Goal: Navigation & Orientation: Find specific page/section

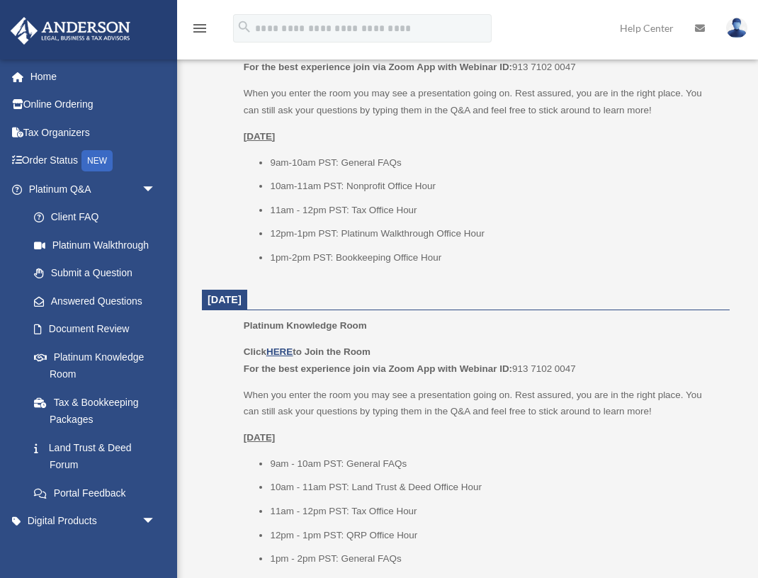
scroll to position [1039, 0]
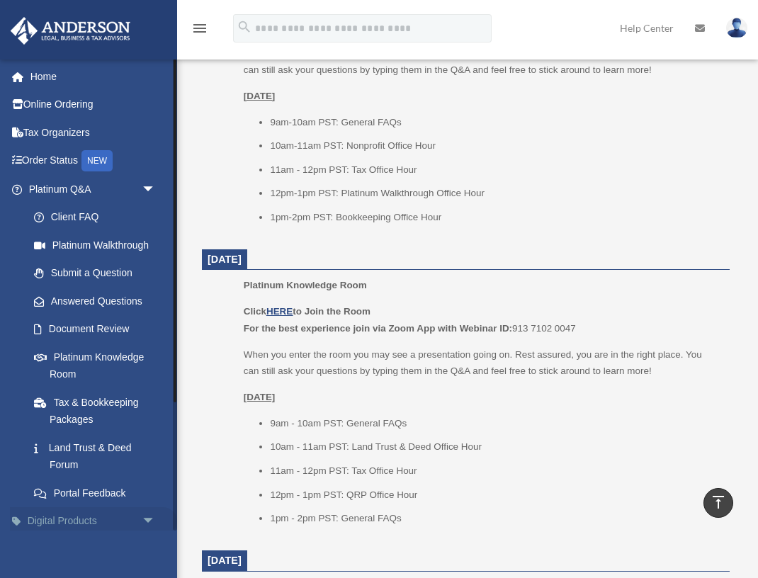
click at [118, 519] on link "Digital Products arrow_drop_down" at bounding box center [93, 521] width 167 height 28
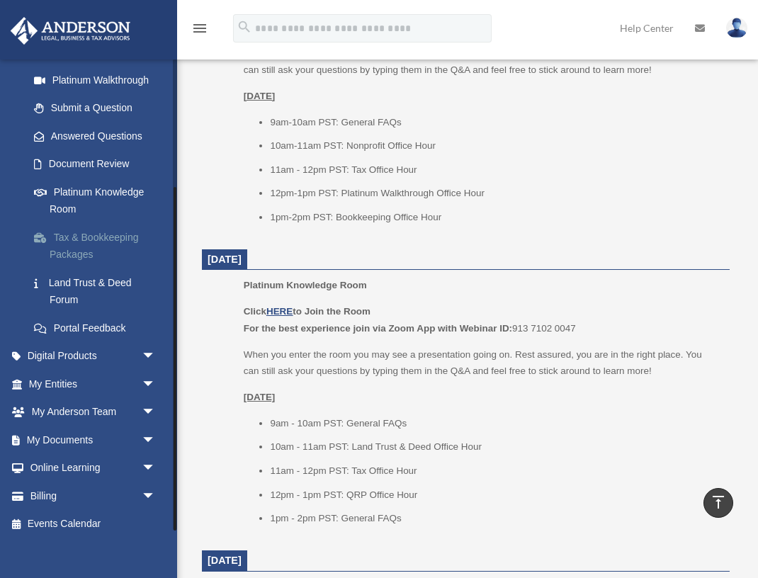
scroll to position [176, 0]
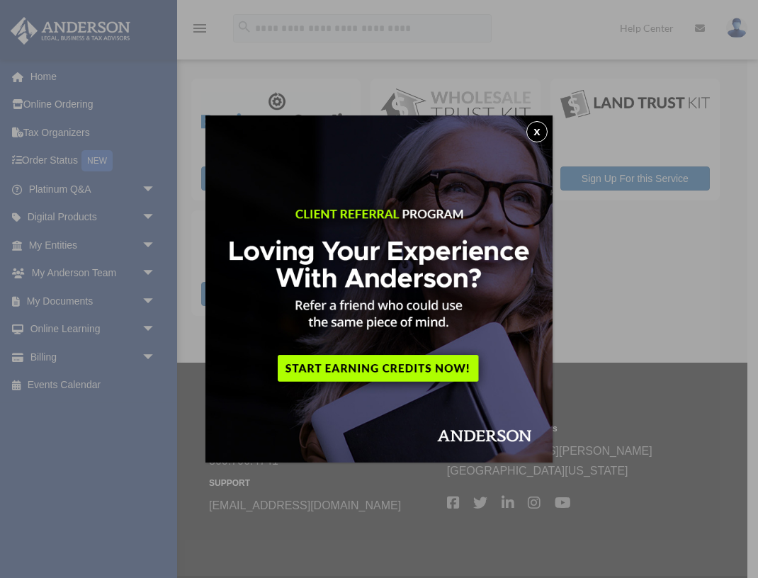
click at [540, 128] on button "x" at bounding box center [536, 131] width 21 height 21
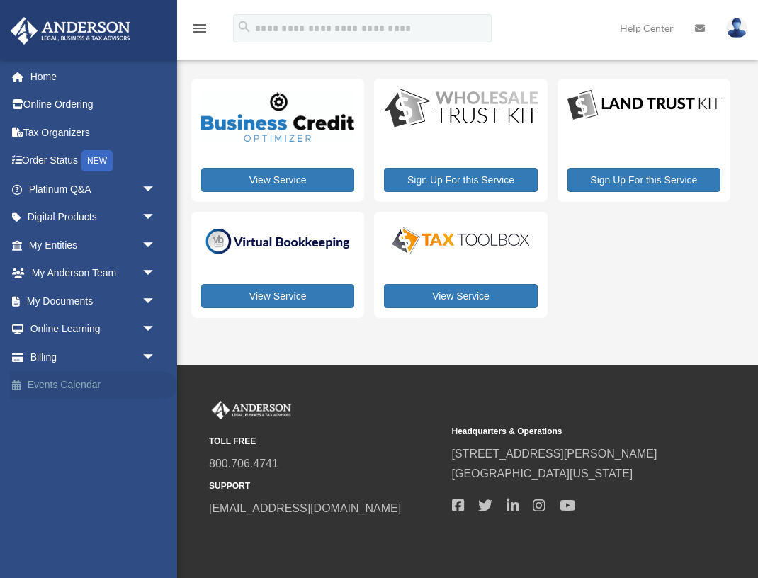
click at [43, 386] on link "Events Calendar" at bounding box center [93, 385] width 167 height 28
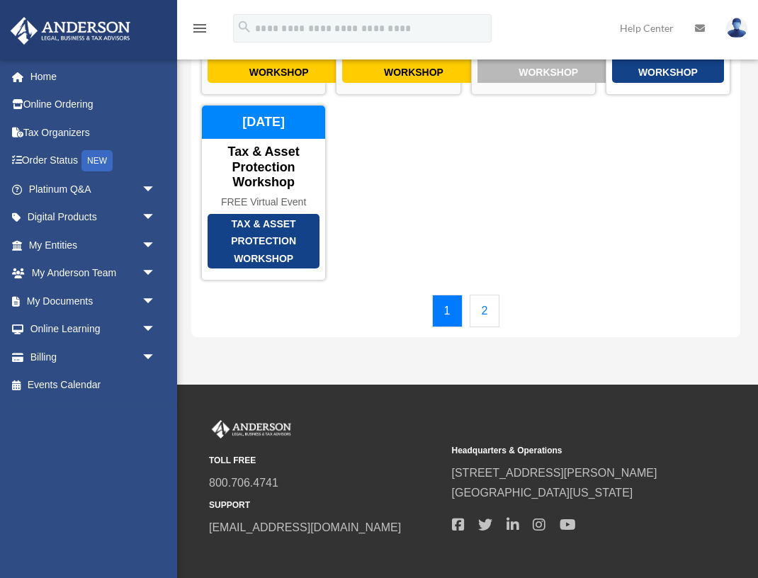
click at [485, 327] on link "2" at bounding box center [485, 311] width 30 height 33
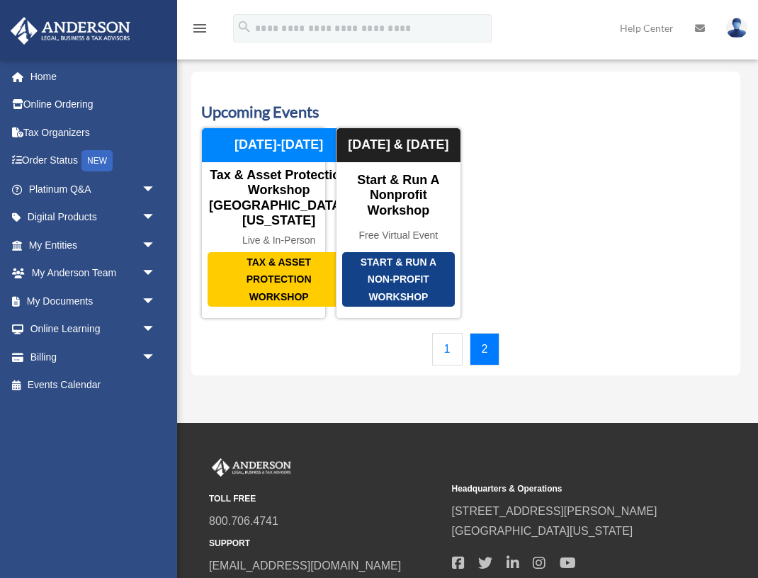
click at [453, 366] on link "1" at bounding box center [447, 349] width 30 height 33
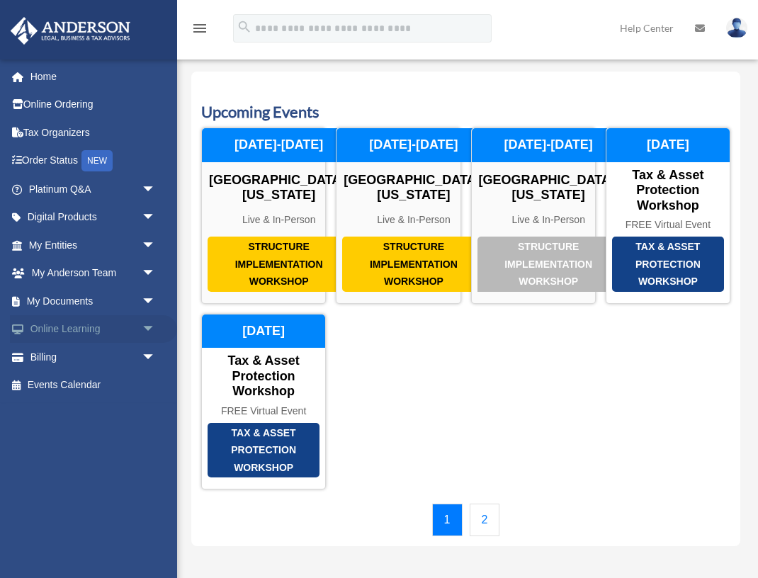
click at [64, 329] on link "Online Learning arrow_drop_down" at bounding box center [93, 329] width 167 height 28
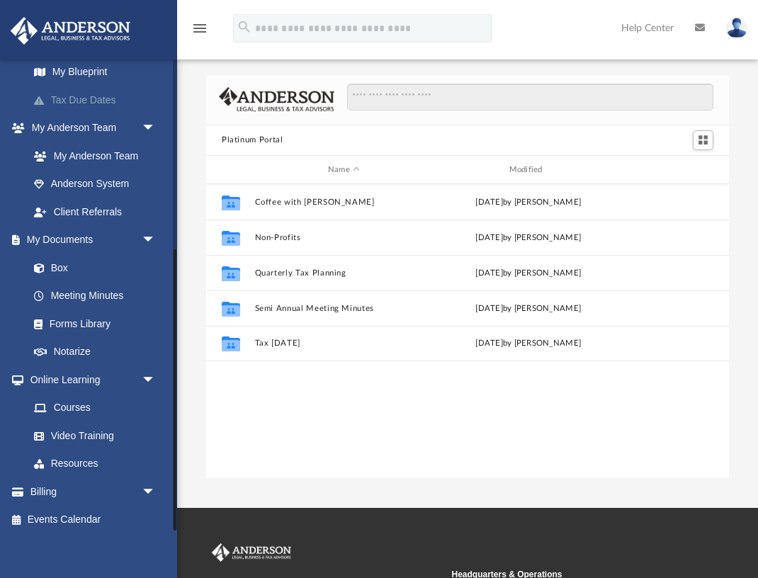
scroll to position [320, 0]
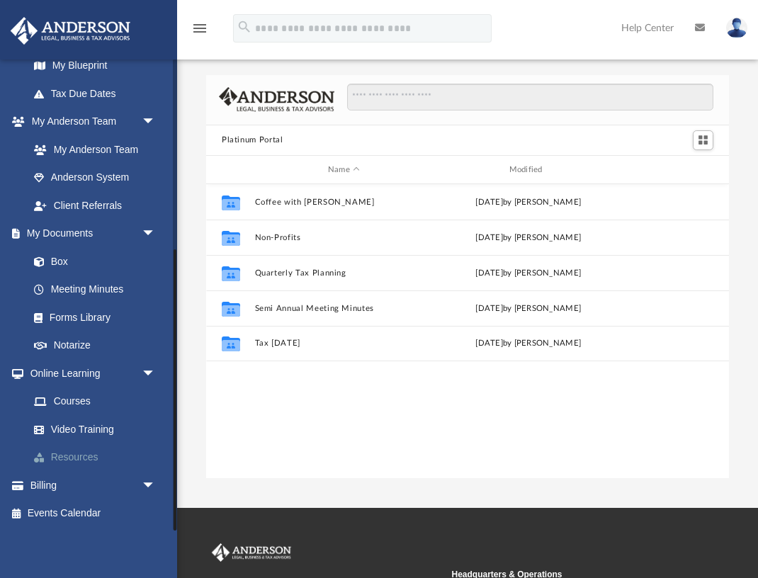
click at [76, 454] on link "Resources" at bounding box center [98, 458] width 157 height 28
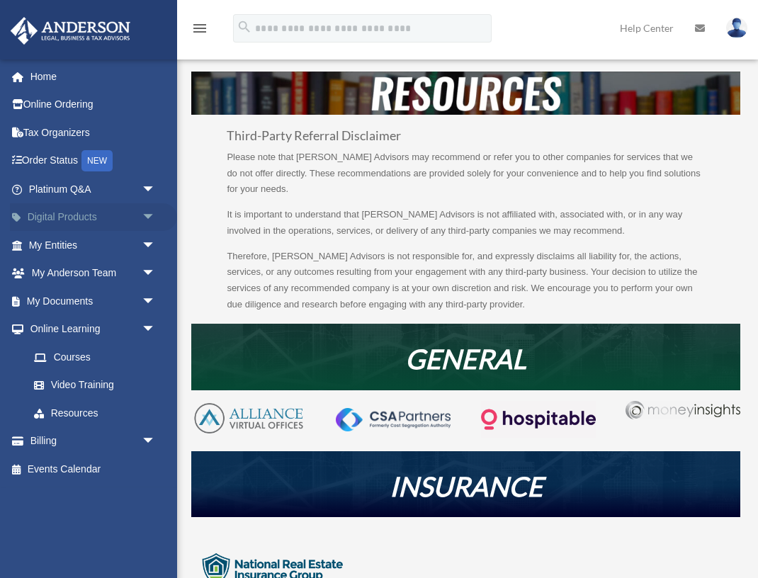
click at [96, 216] on link "Digital Products arrow_drop_down" at bounding box center [93, 217] width 167 height 28
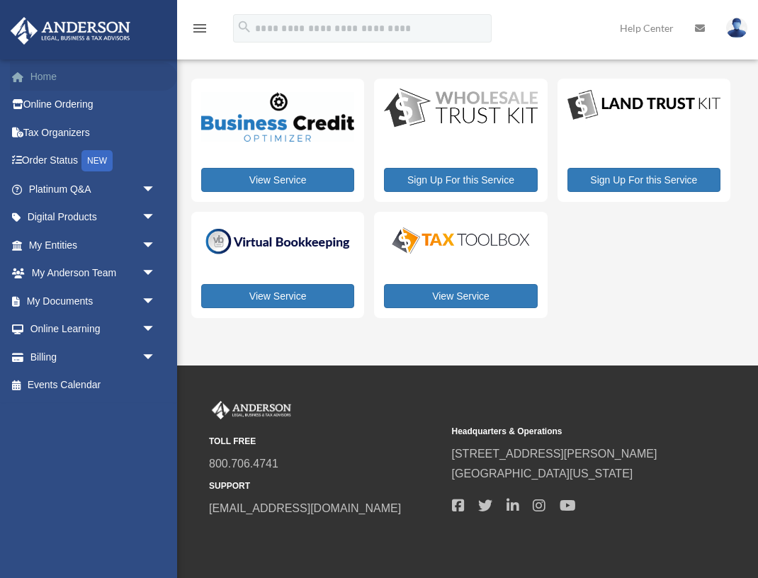
click at [76, 79] on link "Home" at bounding box center [93, 76] width 167 height 28
